Goal: Communication & Community: Connect with others

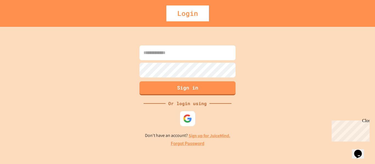
click at [189, 117] on img at bounding box center [187, 118] width 9 height 9
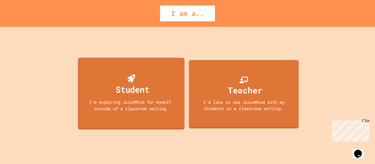
click at [122, 82] on div "Student" at bounding box center [131, 85] width 36 height 22
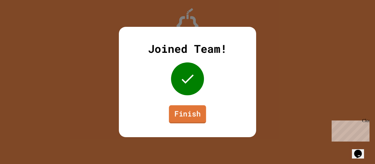
click at [194, 116] on link "Finish" at bounding box center [187, 114] width 37 height 18
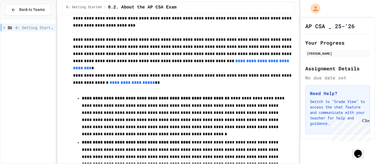
scroll to position [32, 0]
